Goal: Book appointment/travel/reservation

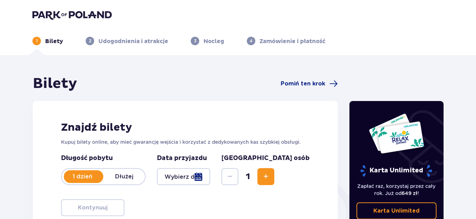
scroll to position [59, 0]
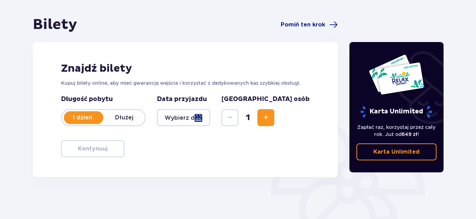
click at [210, 117] on div at bounding box center [183, 117] width 53 height 17
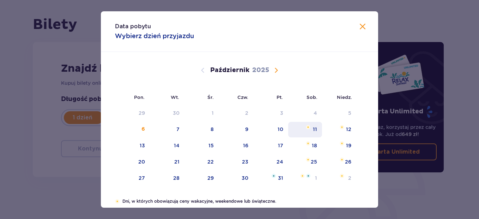
click at [313, 131] on div "11" at bounding box center [315, 129] width 4 height 7
type input "[DATE]"
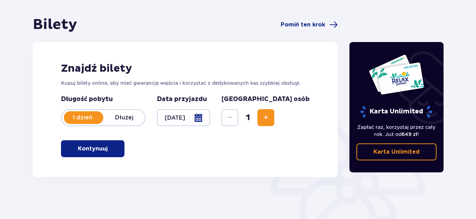
click at [270, 116] on span "Zwiększ" at bounding box center [266, 117] width 8 height 8
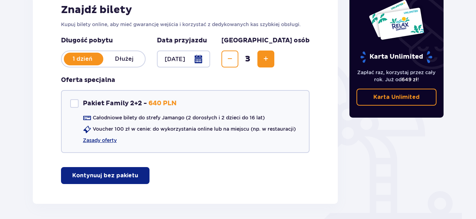
scroll to position [145, 0]
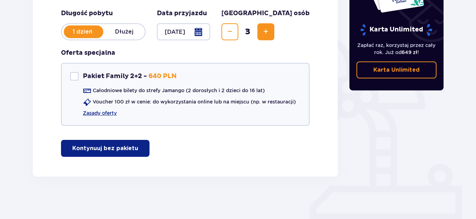
click at [137, 146] on span "button" at bounding box center [139, 148] width 8 height 8
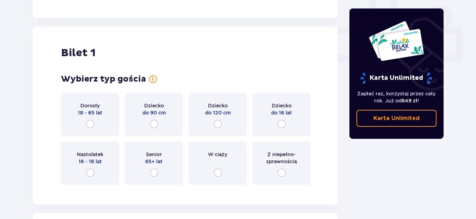
scroll to position [321, 0]
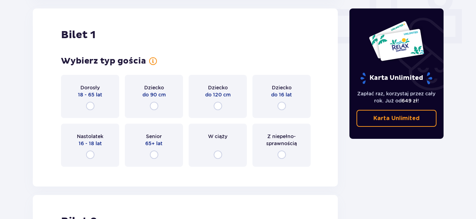
click at [89, 108] on input "radio" at bounding box center [90, 106] width 8 height 8
radio input "true"
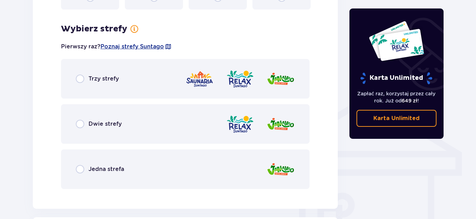
scroll to position [493, 0]
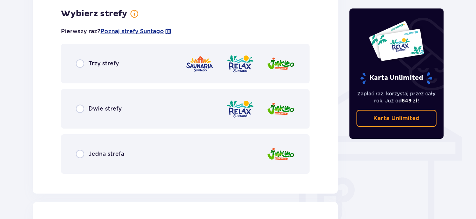
click at [82, 65] on input "radio" at bounding box center [80, 63] width 8 height 8
radio input "true"
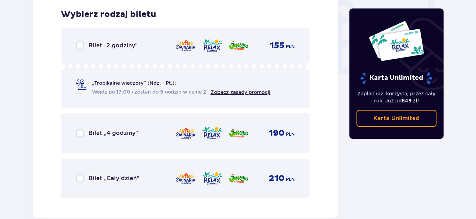
scroll to position [672, 0]
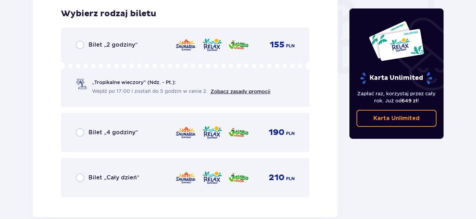
click at [79, 134] on input "radio" at bounding box center [80, 132] width 8 height 8
radio input "true"
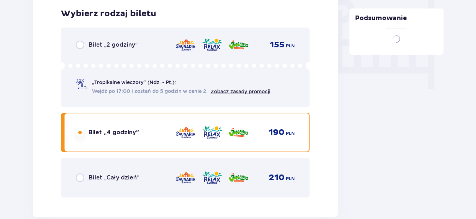
scroll to position [889, 0]
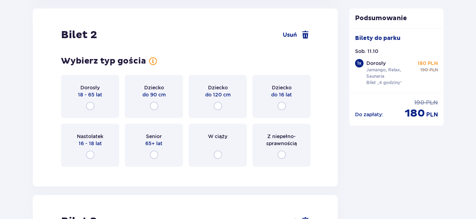
click at [283, 105] on input "radio" at bounding box center [282, 106] width 8 height 8
radio input "true"
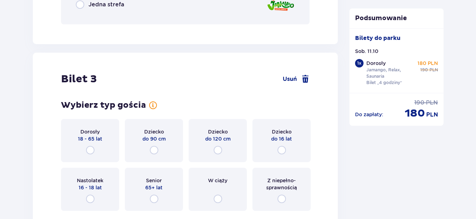
scroll to position [885, 0]
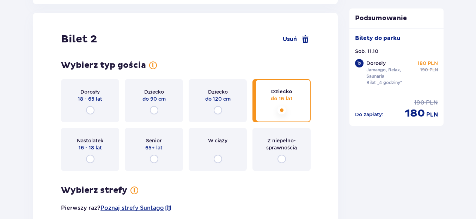
click at [89, 108] on input "radio" at bounding box center [90, 110] width 8 height 8
radio input "true"
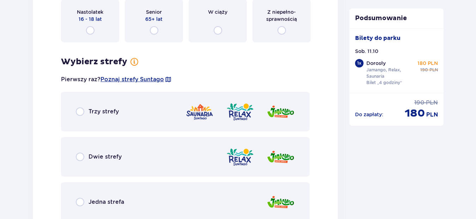
scroll to position [944, 0]
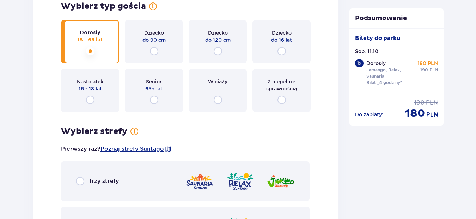
click at [282, 50] on input "radio" at bounding box center [282, 51] width 8 height 8
radio input "true"
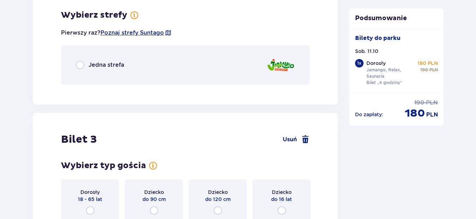
scroll to position [1061, 0]
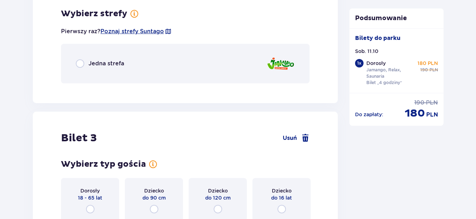
click at [79, 64] on input "radio" at bounding box center [80, 63] width 8 height 8
radio input "true"
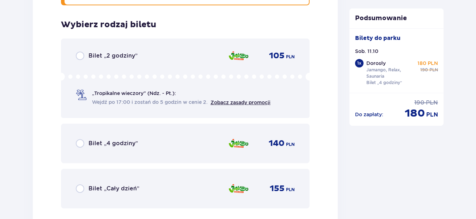
scroll to position [1150, 0]
